Goal: Navigation & Orientation: Find specific page/section

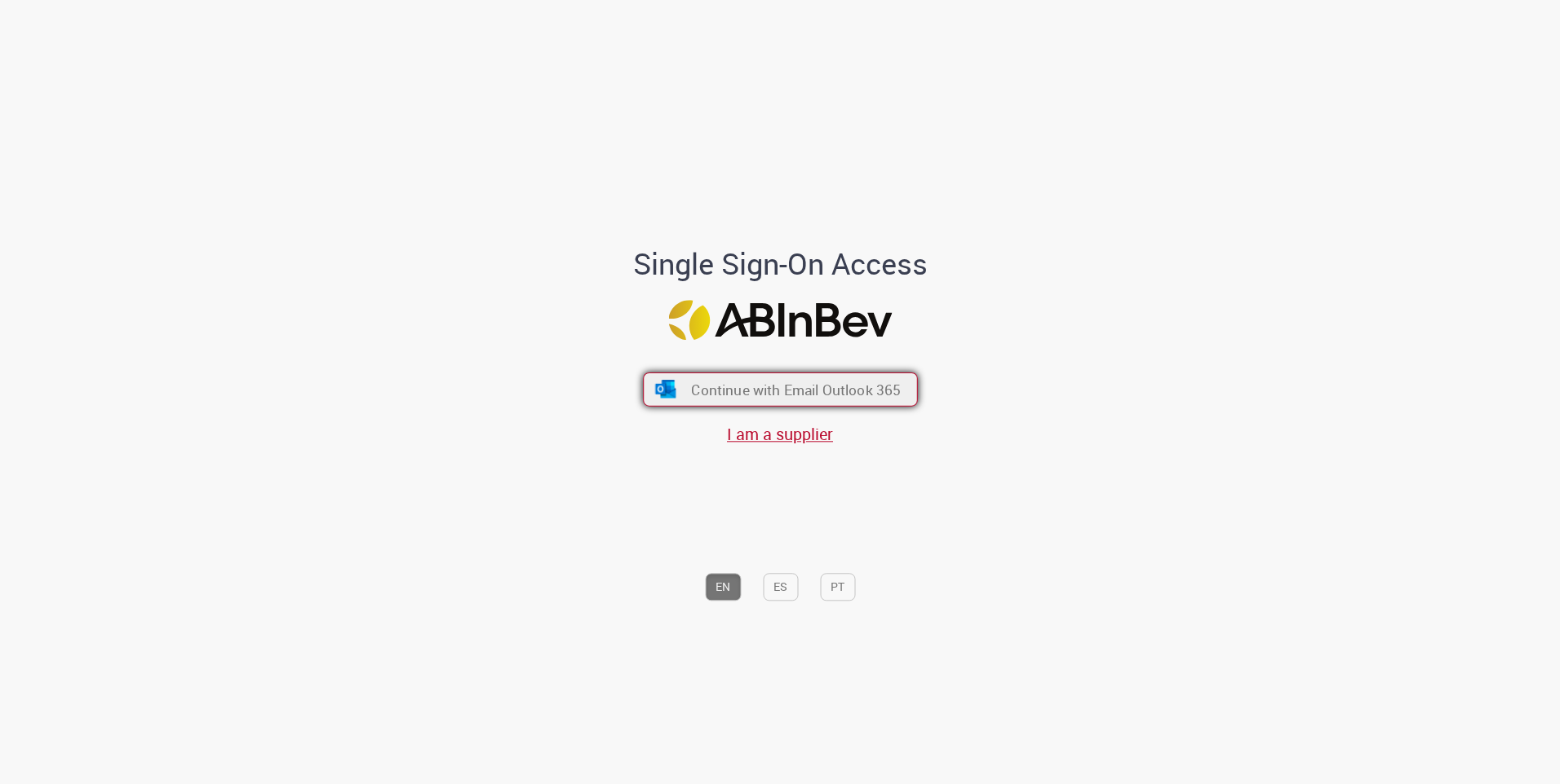
click at [750, 384] on span "Continue with Email Outlook 365" at bounding box center [796, 389] width 210 height 19
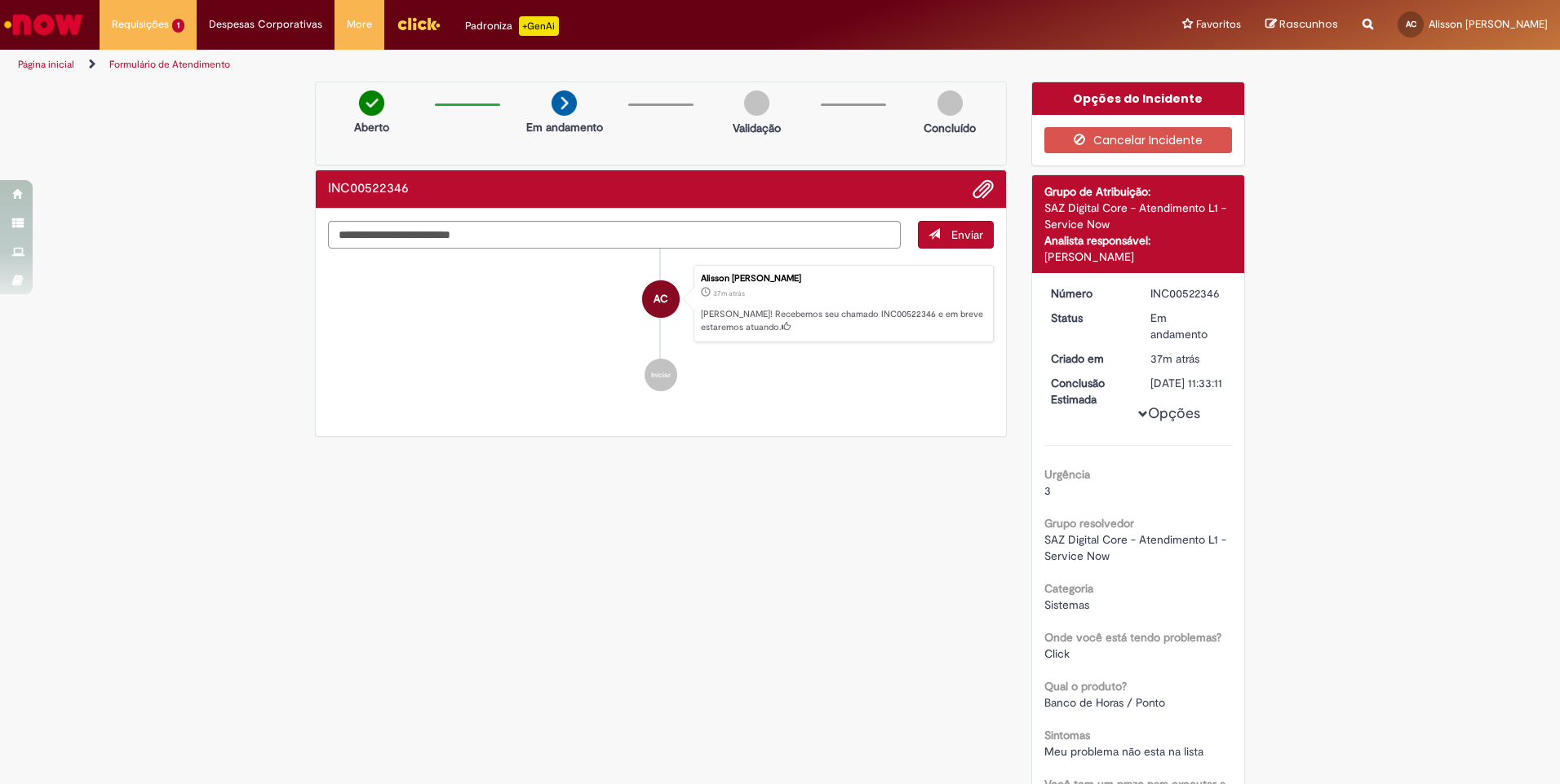
click at [54, 26] on img "Ir para a Homepage" at bounding box center [44, 24] width 84 height 33
